Goal: Task Accomplishment & Management: Manage account settings

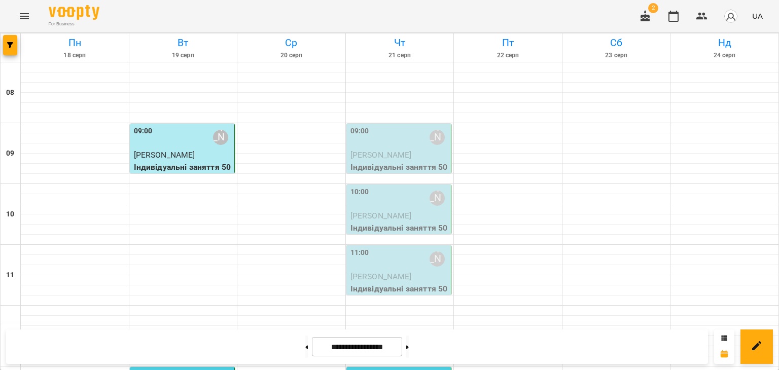
scroll to position [590, 0]
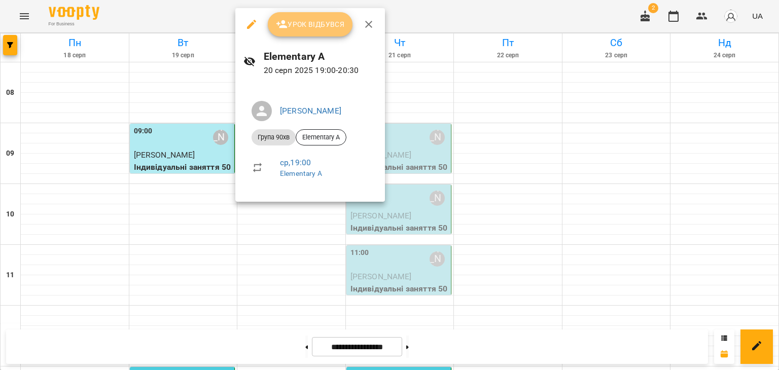
click at [307, 19] on span "Урок відбувся" at bounding box center [310, 24] width 69 height 12
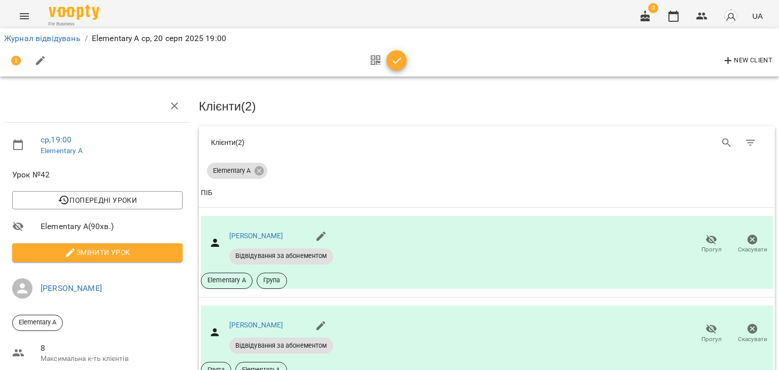
click at [109, 257] on span "Змінити урок" at bounding box center [97, 253] width 154 height 12
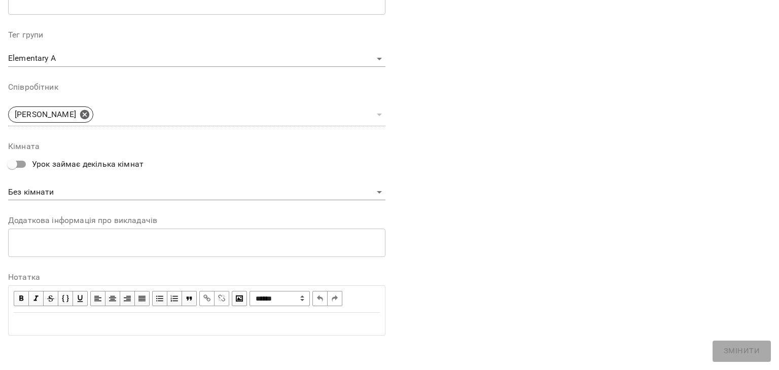
scroll to position [304, 0]
click at [124, 317] on div "Edit text" at bounding box center [197, 323] width 366 height 12
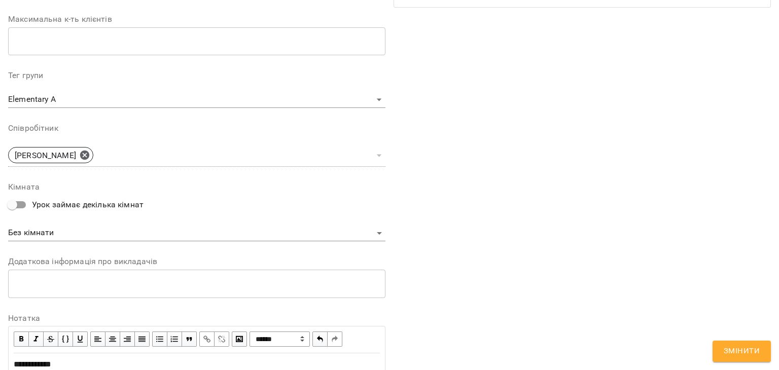
scroll to position [346, 0]
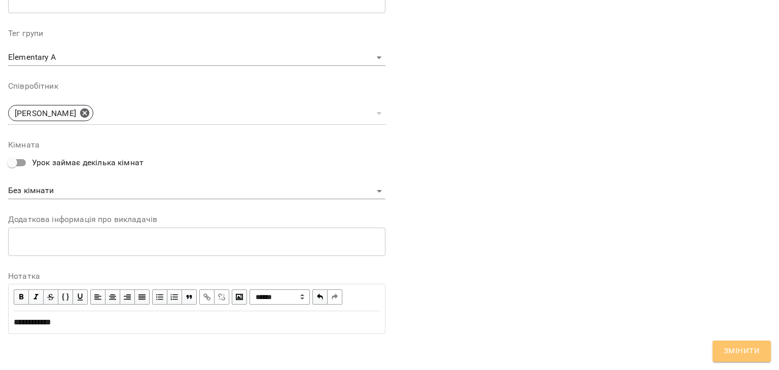
click at [727, 341] on button "Змінити" at bounding box center [742, 351] width 58 height 21
